Goal: Task Accomplishment & Management: Use online tool/utility

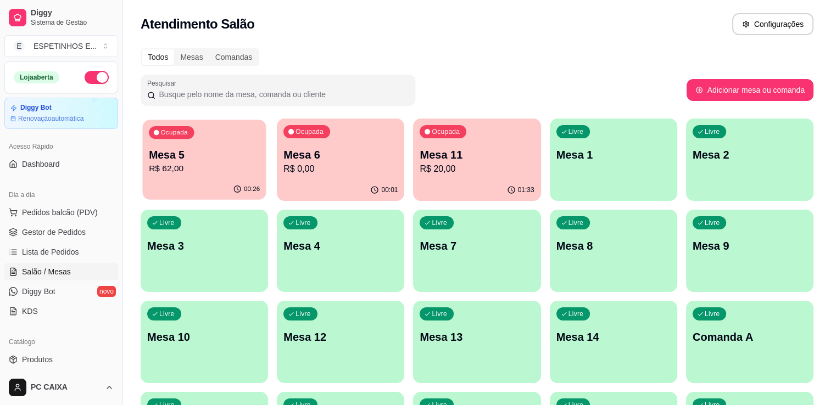
click at [179, 153] on p "Mesa 5" at bounding box center [204, 155] width 111 height 15
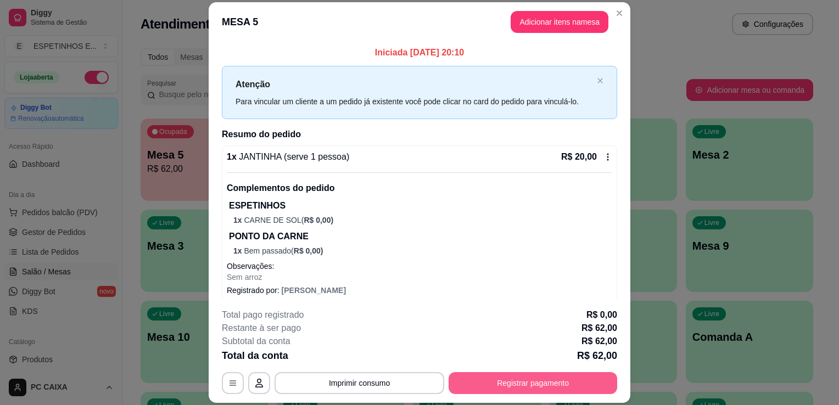
click at [578, 379] on button "Registrar pagamento" at bounding box center [533, 383] width 169 height 22
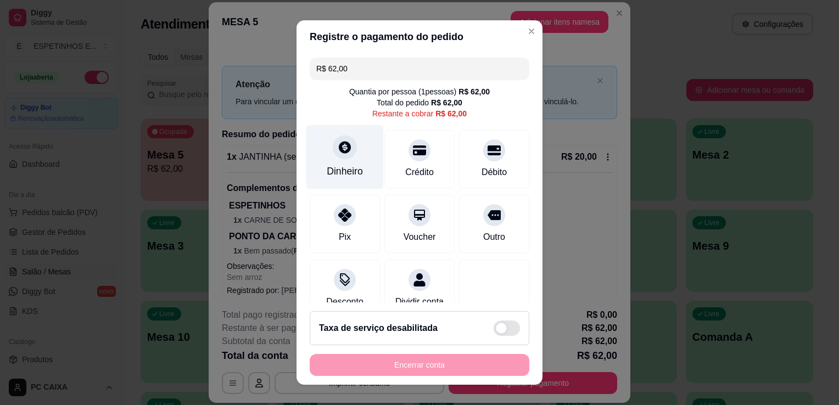
click at [355, 169] on div "Dinheiro" at bounding box center [345, 171] width 36 height 14
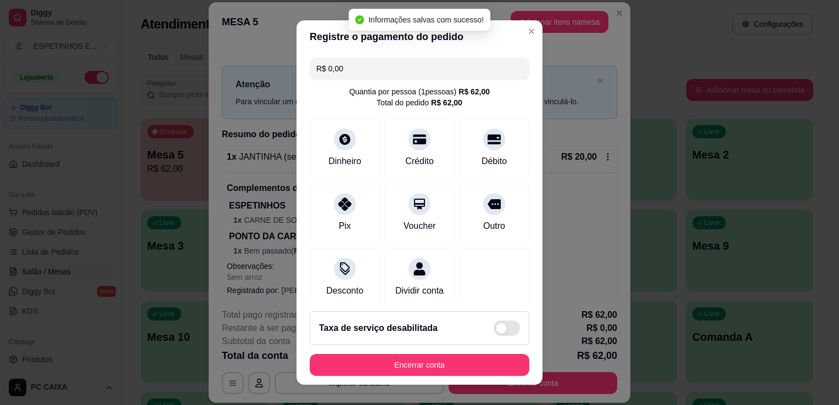
type input "R$ 0,00"
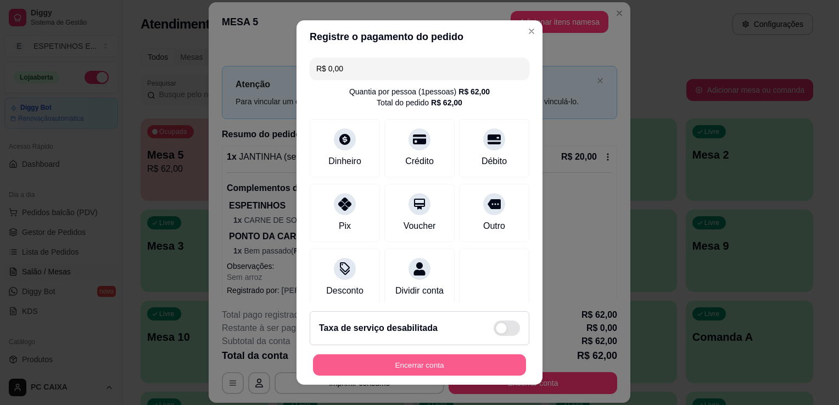
click at [406, 368] on button "Encerrar conta" at bounding box center [419, 365] width 213 height 21
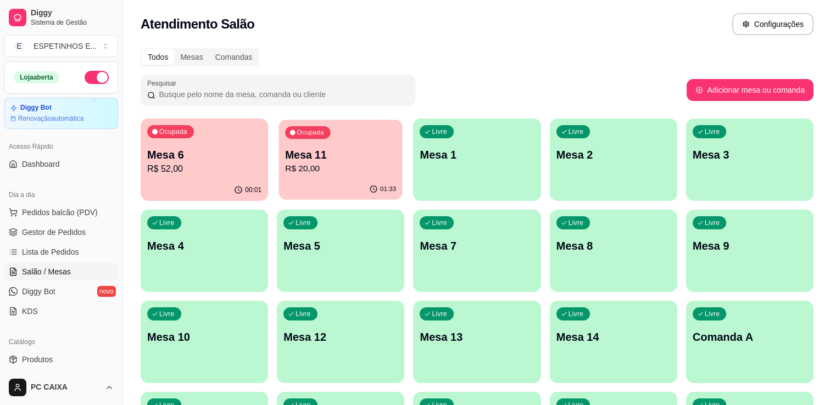
click at [315, 176] on div "Ocupada Mesa 11 R$ 20,00" at bounding box center [341, 149] width 124 height 59
click at [57, 234] on span "Gestor de Pedidos" at bounding box center [54, 232] width 64 height 11
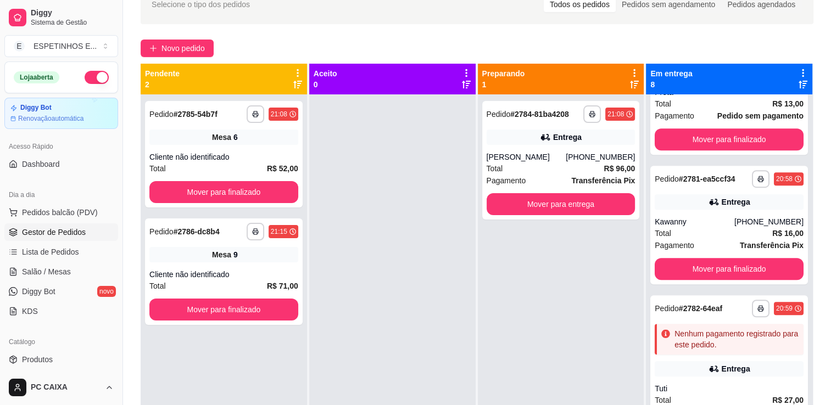
scroll to position [740, 0]
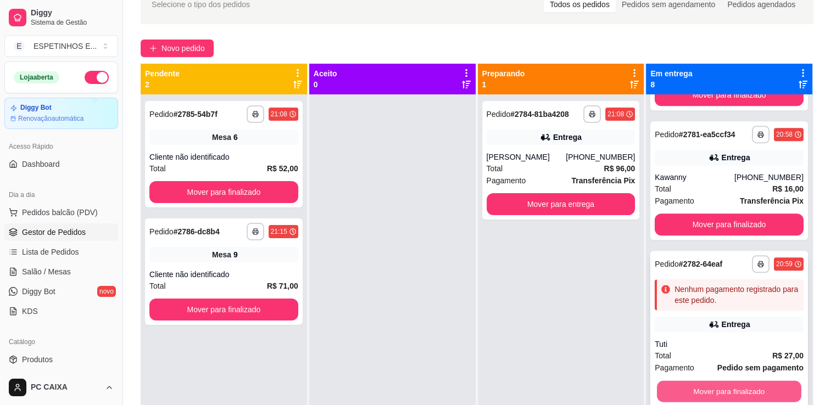
click at [758, 388] on button "Mover para finalizado" at bounding box center [729, 391] width 144 height 21
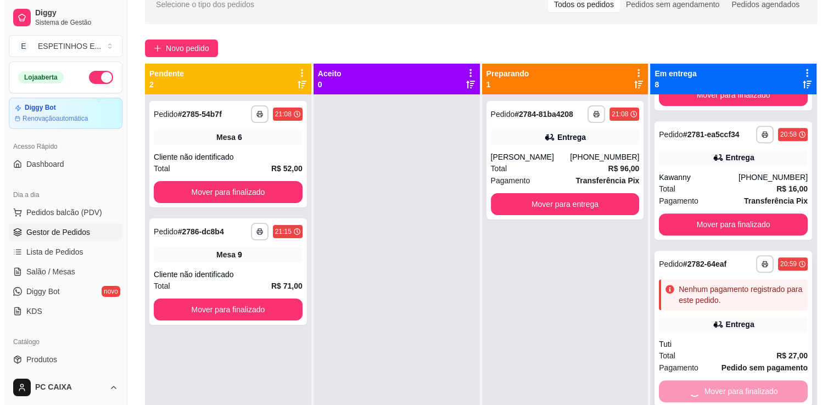
scroll to position [662, 0]
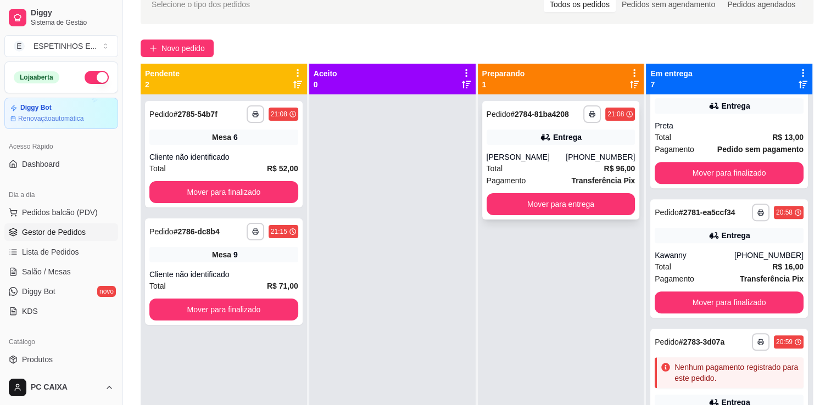
click at [515, 164] on div "Total R$ 96,00" at bounding box center [561, 169] width 149 height 12
